Goal: Book appointment/travel/reservation

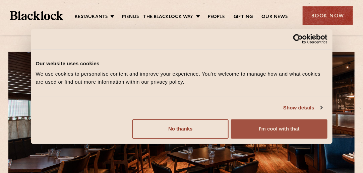
click at [267, 129] on button "I'm cool with that" at bounding box center [279, 129] width 96 height 19
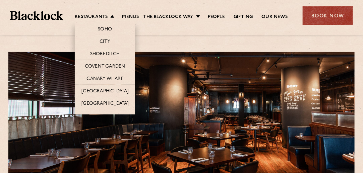
click at [114, 17] on li "Restaurants [GEOGRAPHIC_DATA] [GEOGRAPHIC_DATA] [GEOGRAPHIC_DATA] [GEOGRAPHIC_D…" at bounding box center [96, 17] width 43 height 7
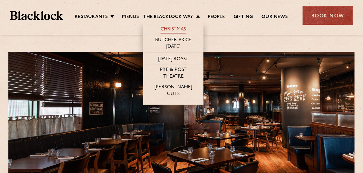
click at [177, 27] on link "Christmas" at bounding box center [173, 29] width 26 height 7
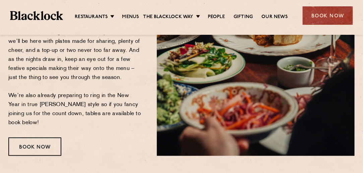
scroll to position [168, 0]
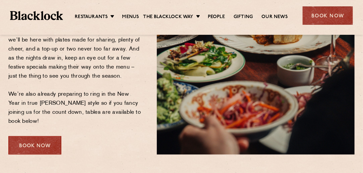
click at [23, 136] on div "Book Now" at bounding box center [34, 145] width 53 height 18
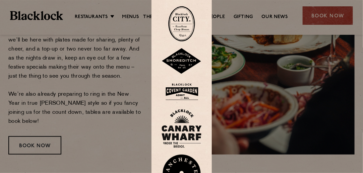
click at [184, 134] on img at bounding box center [181, 128] width 40 height 39
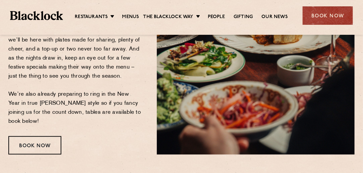
click at [118, 13] on ul "Restaurants Soho City Shoreditch Covent Garden Canary Wharf Manchester Birmingh…" at bounding box center [181, 15] width 236 height 11
click at [128, 13] on ul "Restaurants Soho City Shoreditch Covent Garden Canary Wharf Manchester Birmingh…" at bounding box center [181, 15] width 236 height 11
click at [132, 17] on link "Menus" at bounding box center [130, 17] width 17 height 7
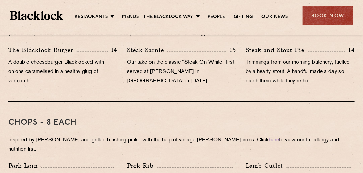
scroll to position [503, 0]
